Goal: Find specific page/section

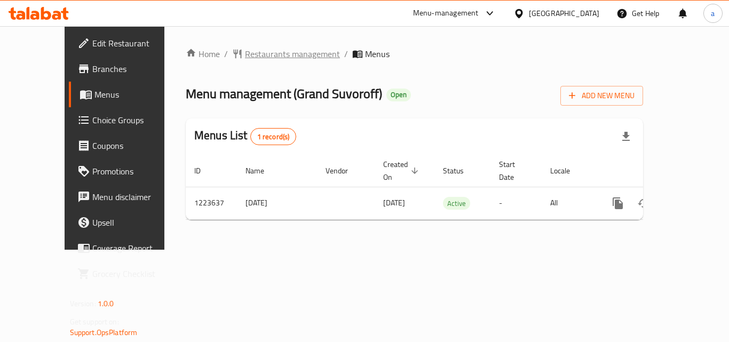
click at [245, 55] on span "Restaurants management" at bounding box center [292, 53] width 95 height 13
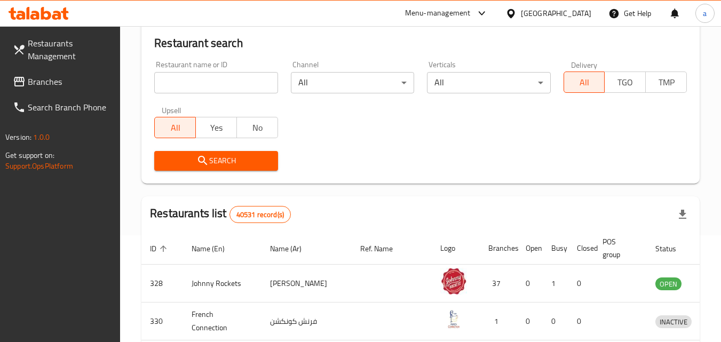
scroll to position [53, 0]
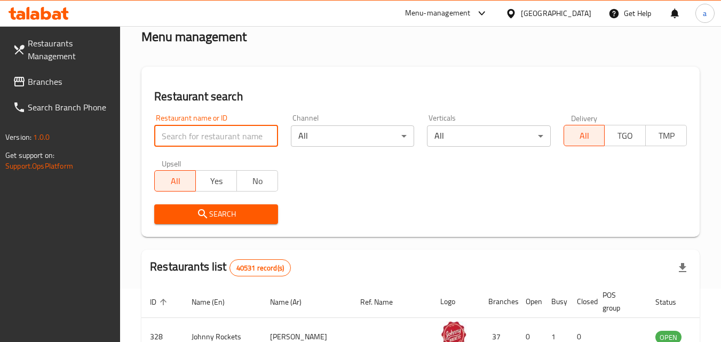
click at [204, 134] on input "search" at bounding box center [215, 135] width 123 height 21
paste input "674521"
type input "674521"
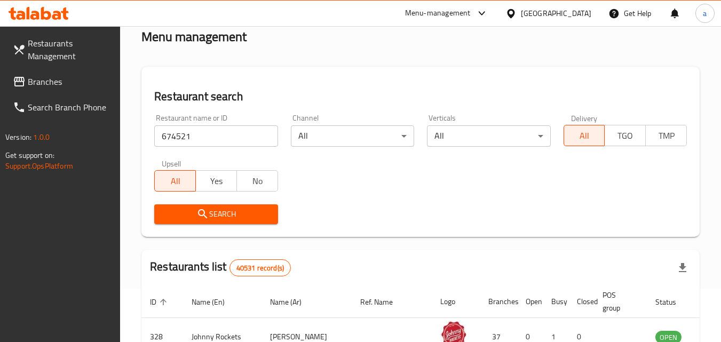
click at [66, 43] on span "Restaurants Management" at bounding box center [70, 50] width 84 height 26
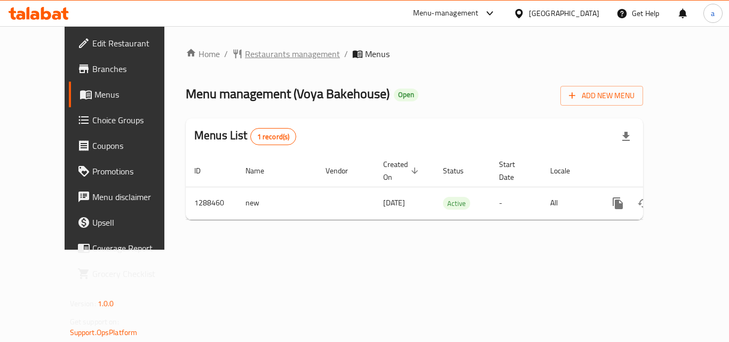
click at [245, 57] on span "Restaurants management" at bounding box center [292, 53] width 95 height 13
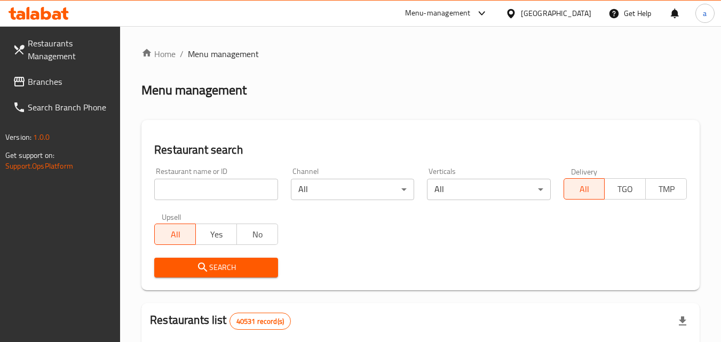
click at [206, 189] on input "search" at bounding box center [215, 189] width 123 height 21
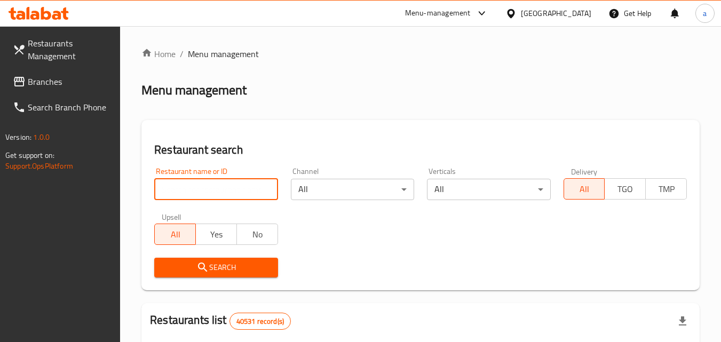
paste input "697204"
type input "697204"
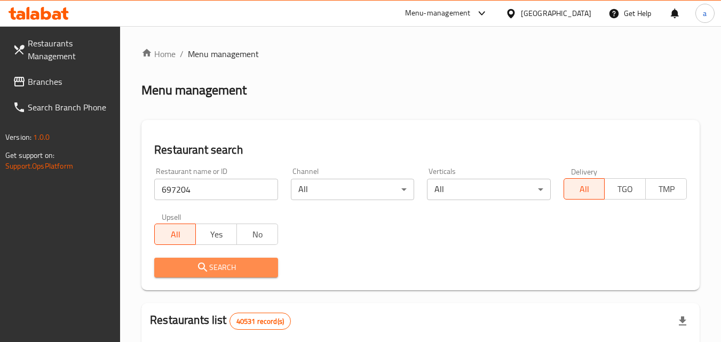
click at [203, 268] on icon "submit" at bounding box center [202, 267] width 9 height 9
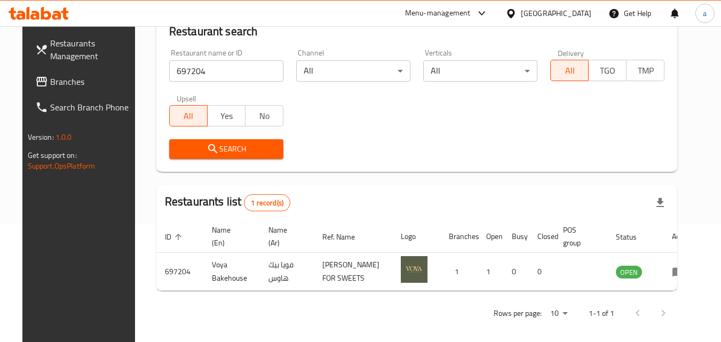
scroll to position [125, 0]
